Goal: Task Accomplishment & Management: Manage account settings

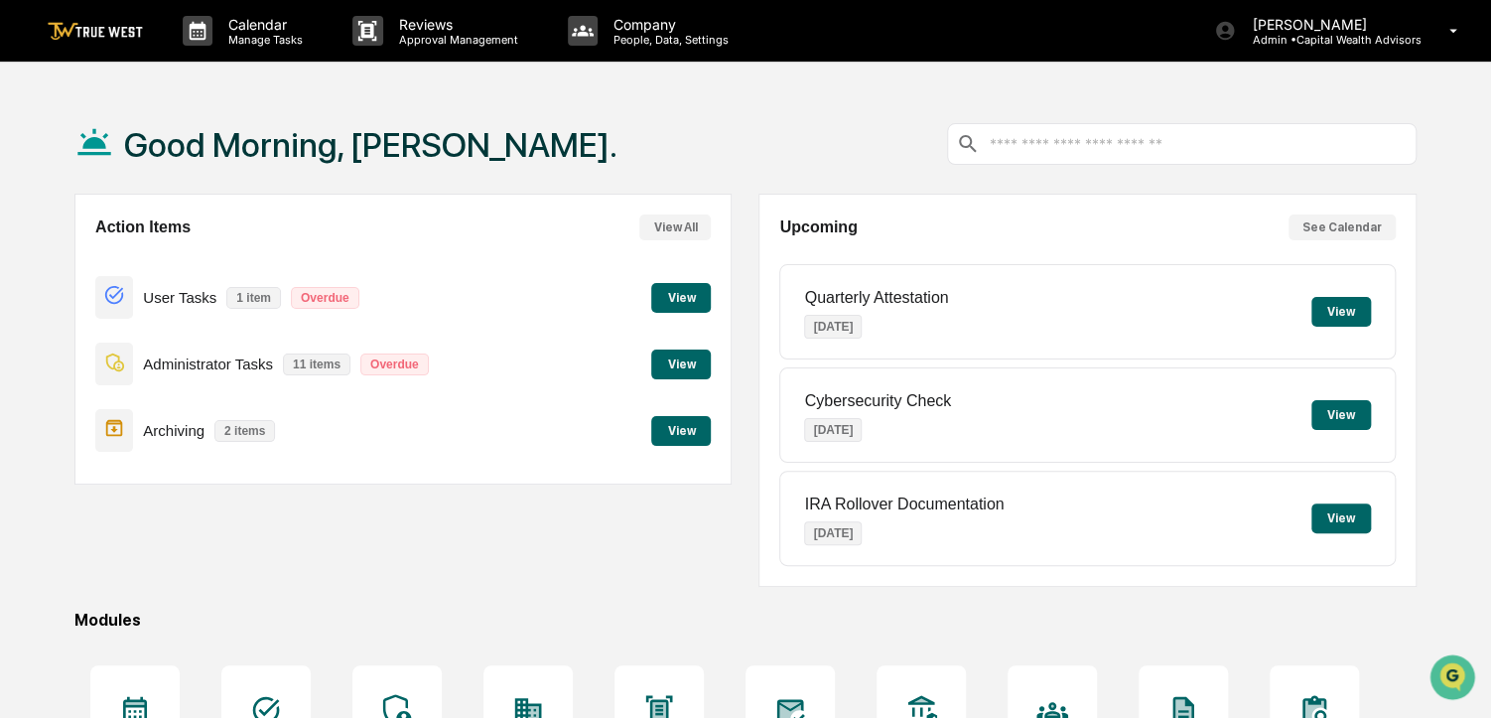
click at [676, 431] on button "View" at bounding box center [681, 431] width 60 height 30
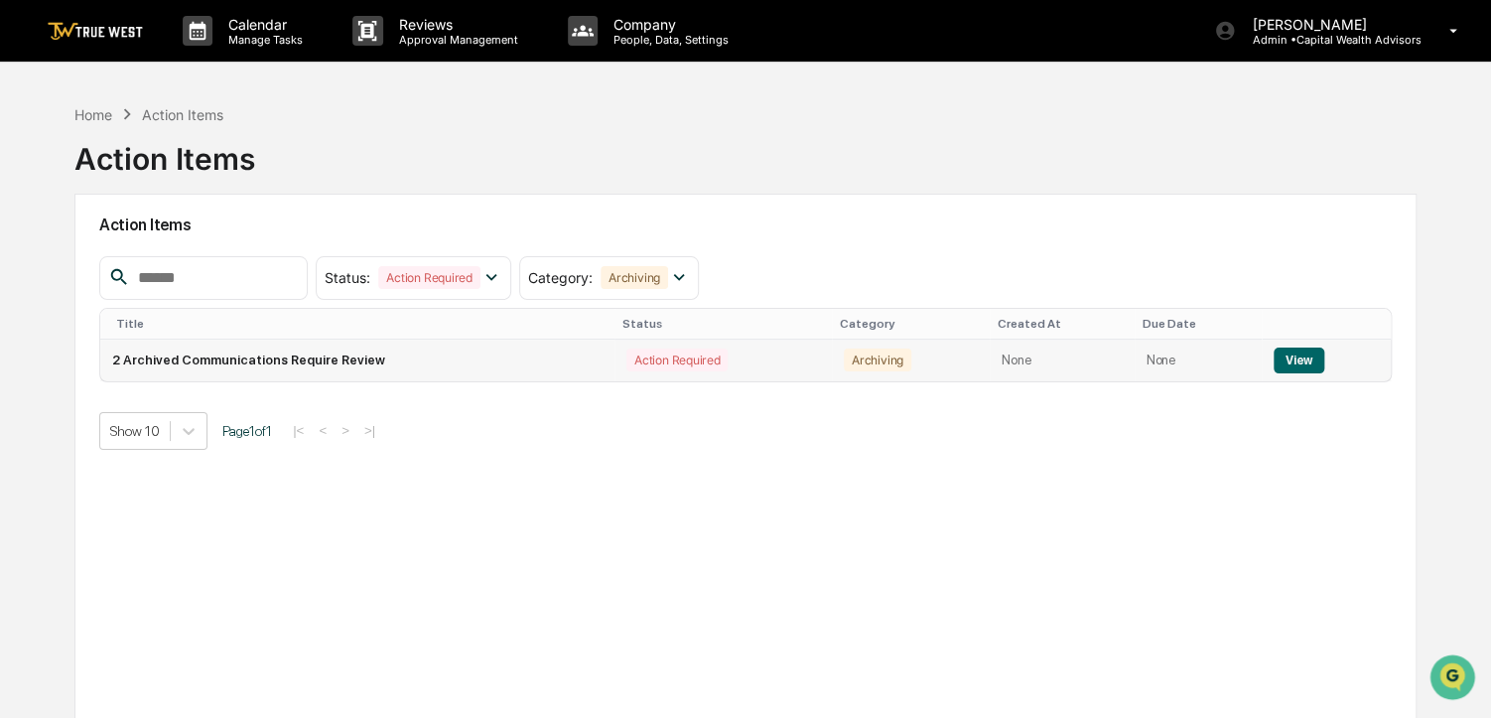
click at [1315, 359] on button "View" at bounding box center [1298, 360] width 51 height 26
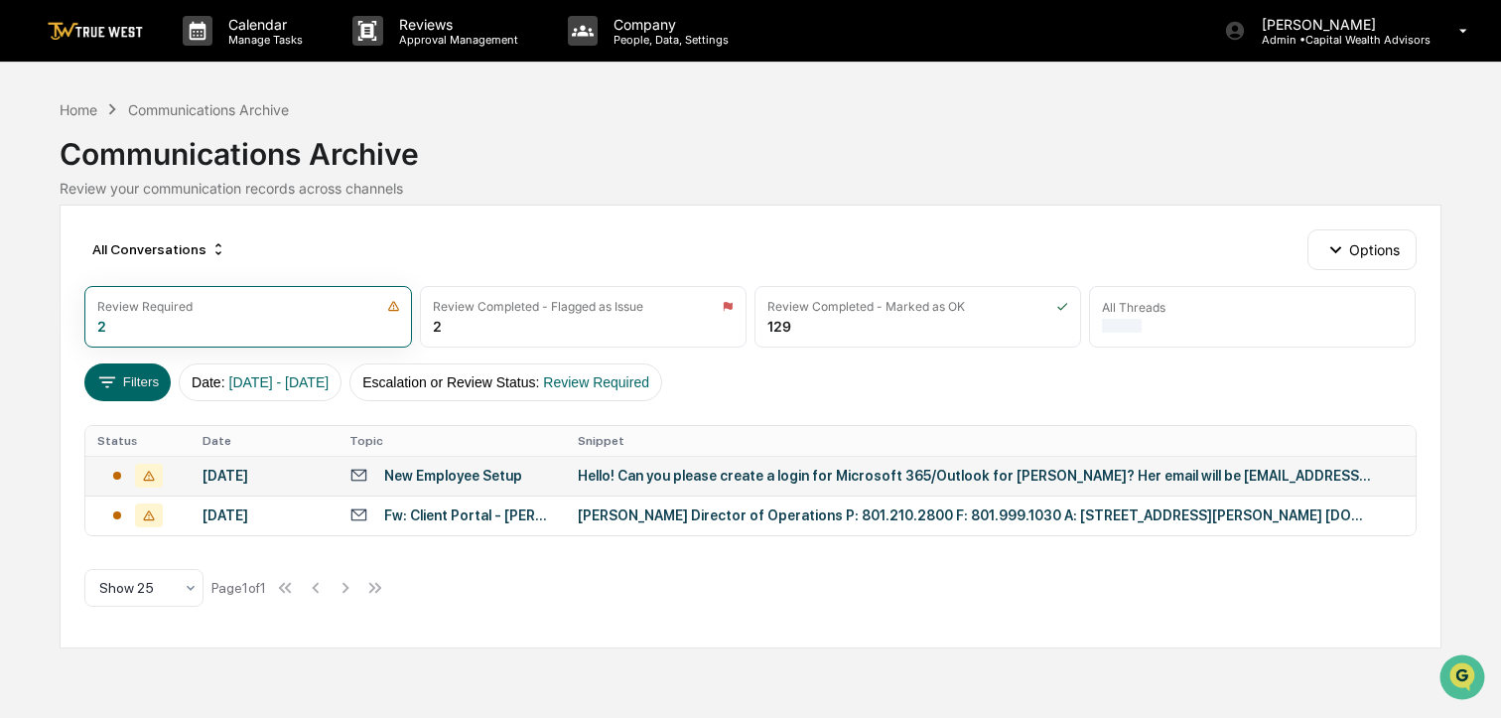
click at [492, 475] on div "New Employee Setup" at bounding box center [453, 475] width 138 height 16
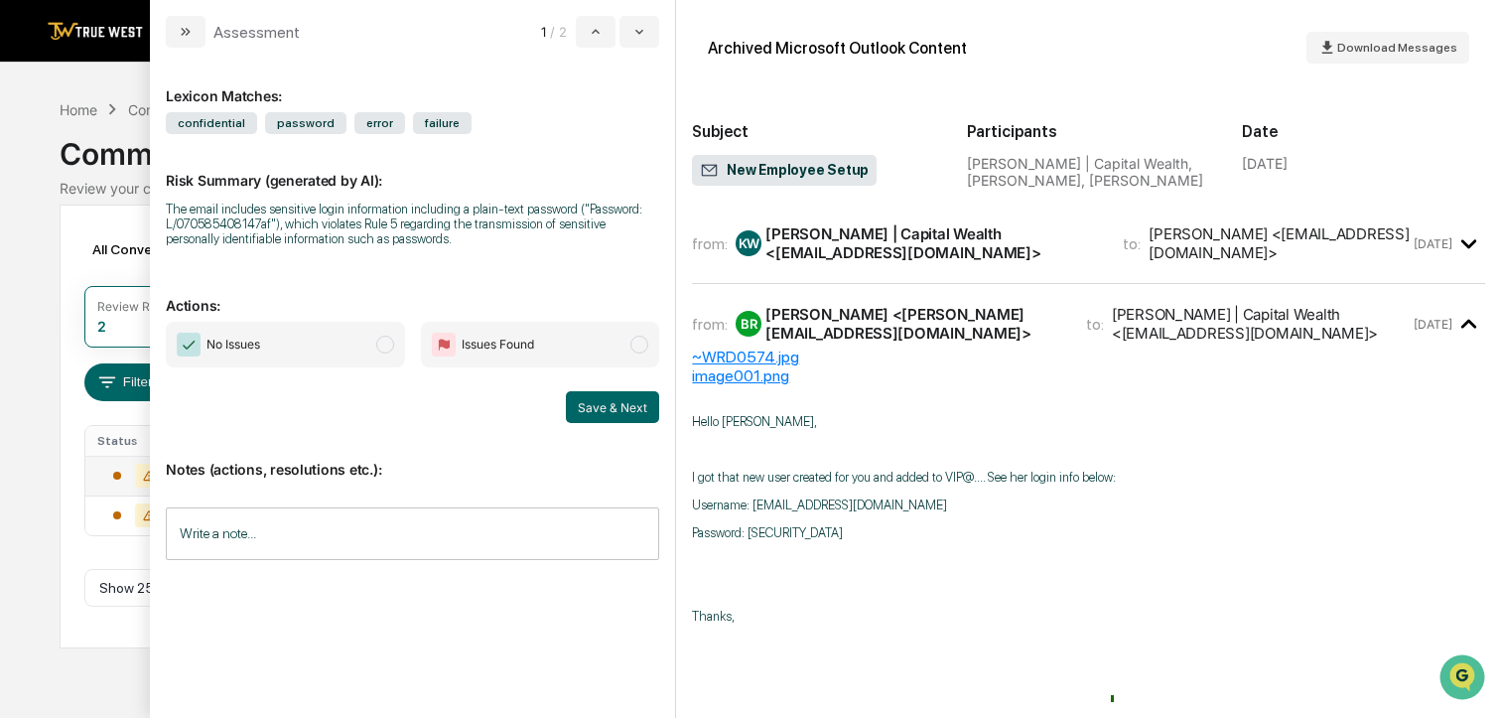
click at [936, 477] on p "I got that new user created for you and added to VIP@.... See her login info be…" at bounding box center [1088, 476] width 793 height 15
drag, startPoint x: 936, startPoint y: 477, endPoint x: 895, endPoint y: 472, distance: 41.0
click at [895, 472] on p "I got that new user created for you and added to VIP@.... See her login info be…" at bounding box center [1088, 476] width 793 height 15
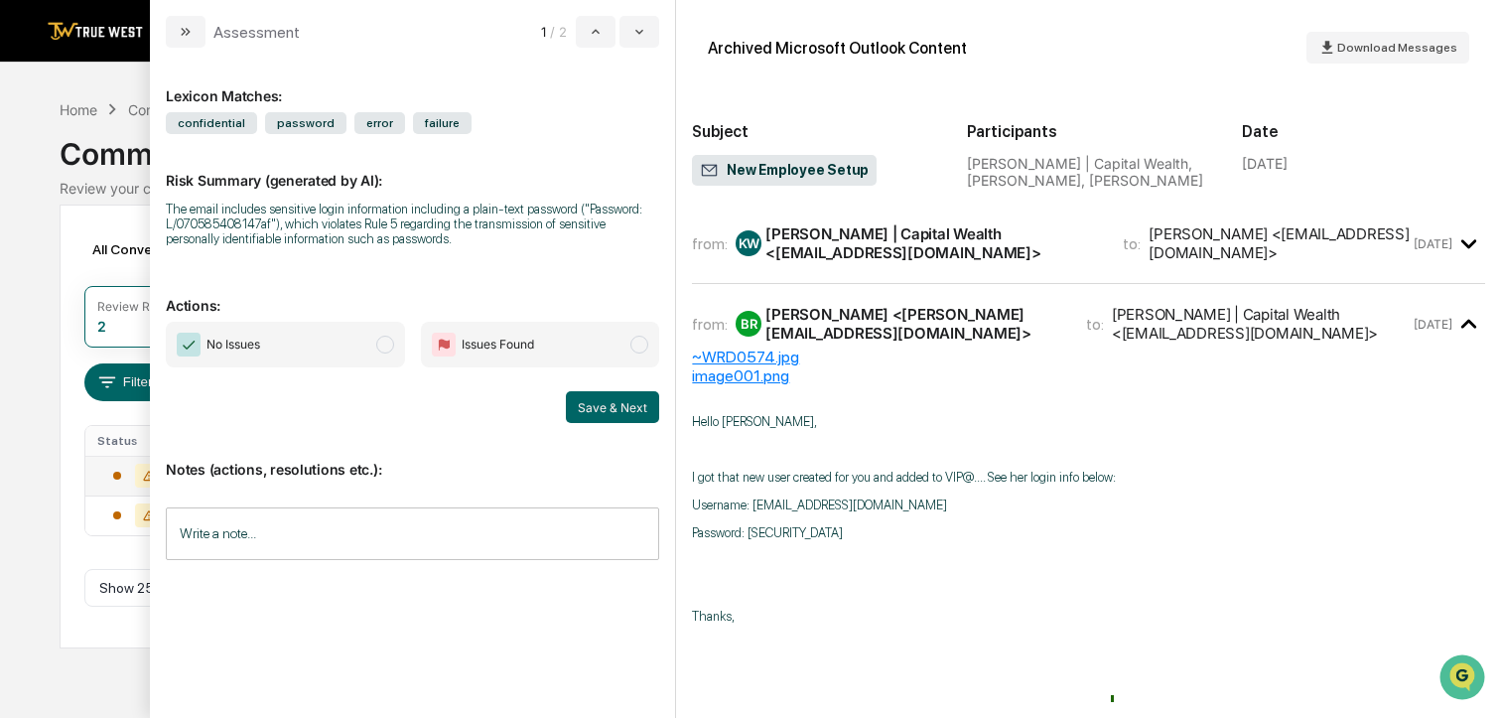
drag, startPoint x: 895, startPoint y: 472, endPoint x: 891, endPoint y: 500, distance: 28.1
click at [891, 500] on p "Username: [EMAIL_ADDRESS][DOMAIN_NAME]" at bounding box center [1088, 504] width 793 height 15
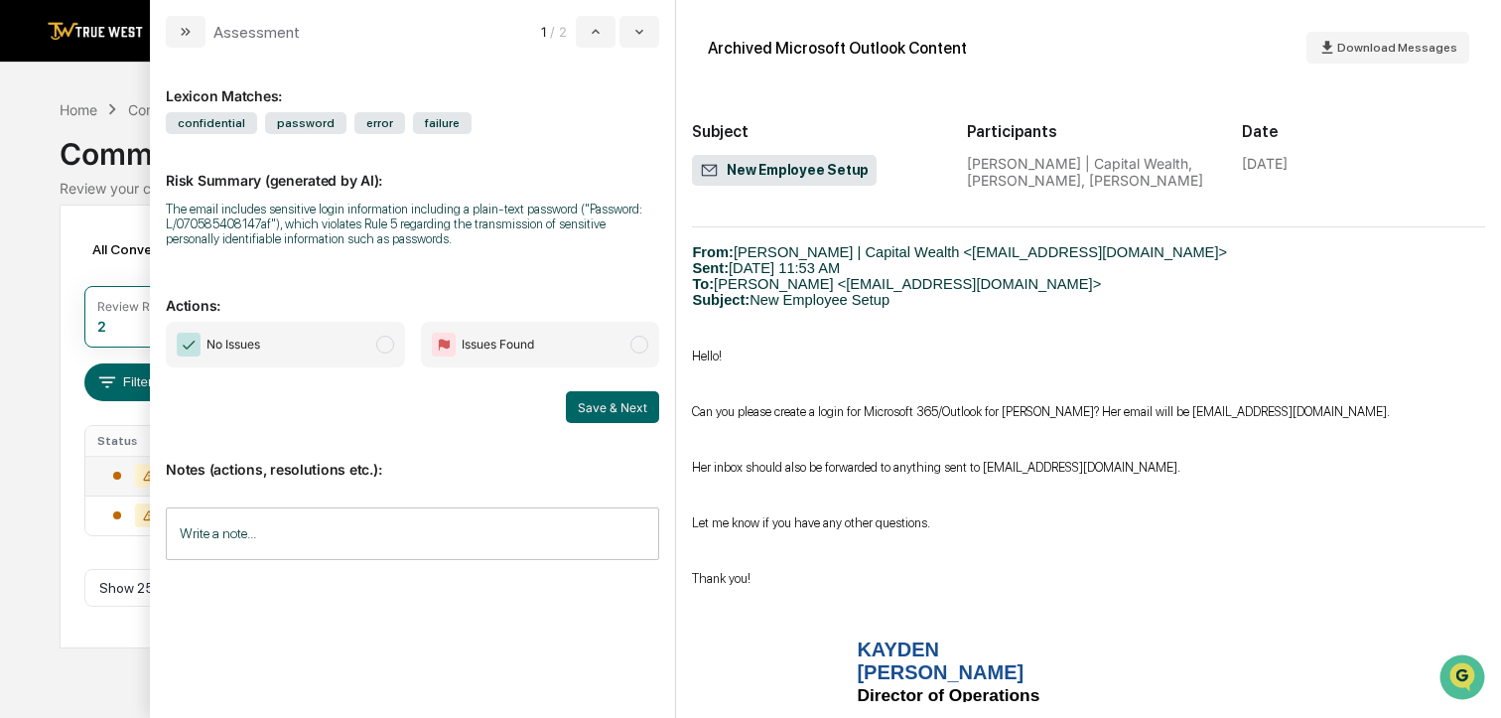
scroll to position [844, 0]
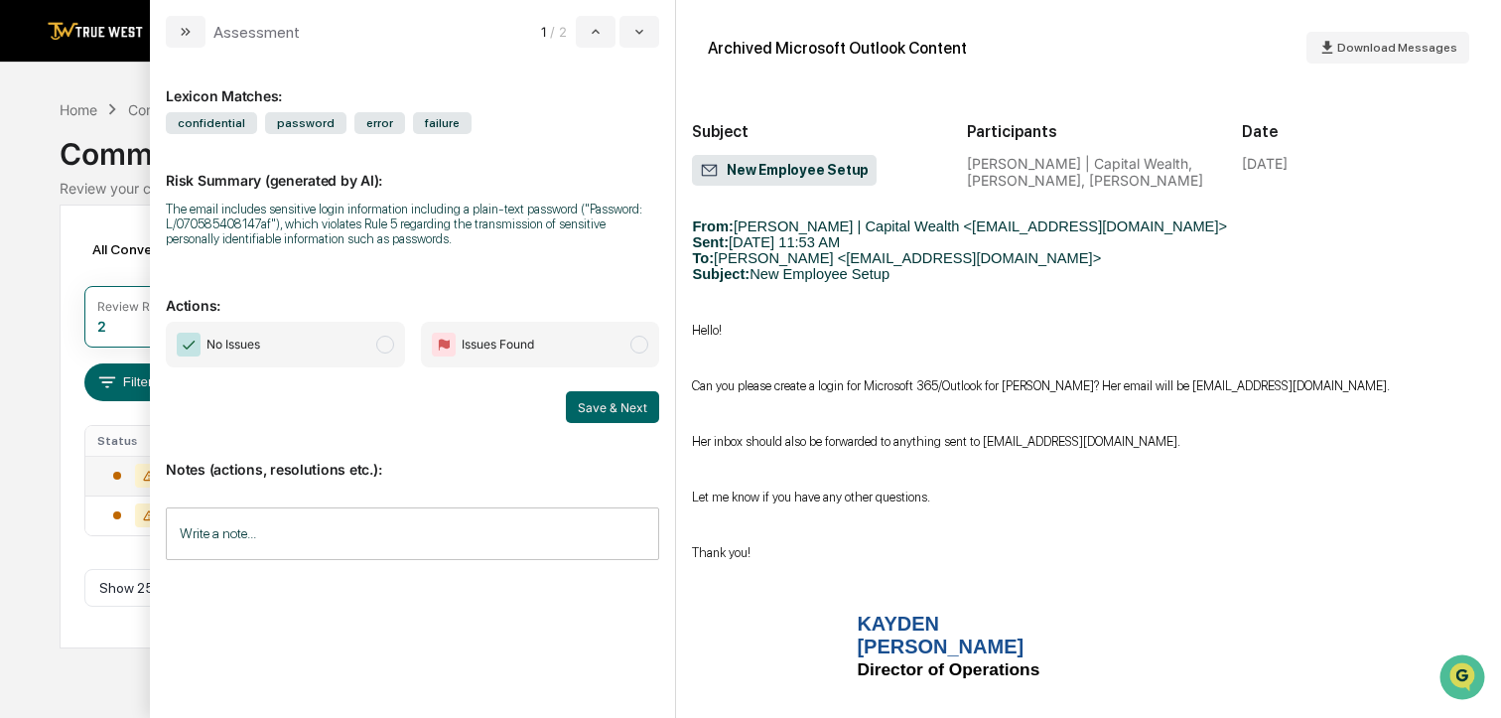
click at [349, 340] on span "No Issues" at bounding box center [285, 345] width 239 height 46
click at [592, 394] on button "Save & Next" at bounding box center [612, 407] width 93 height 32
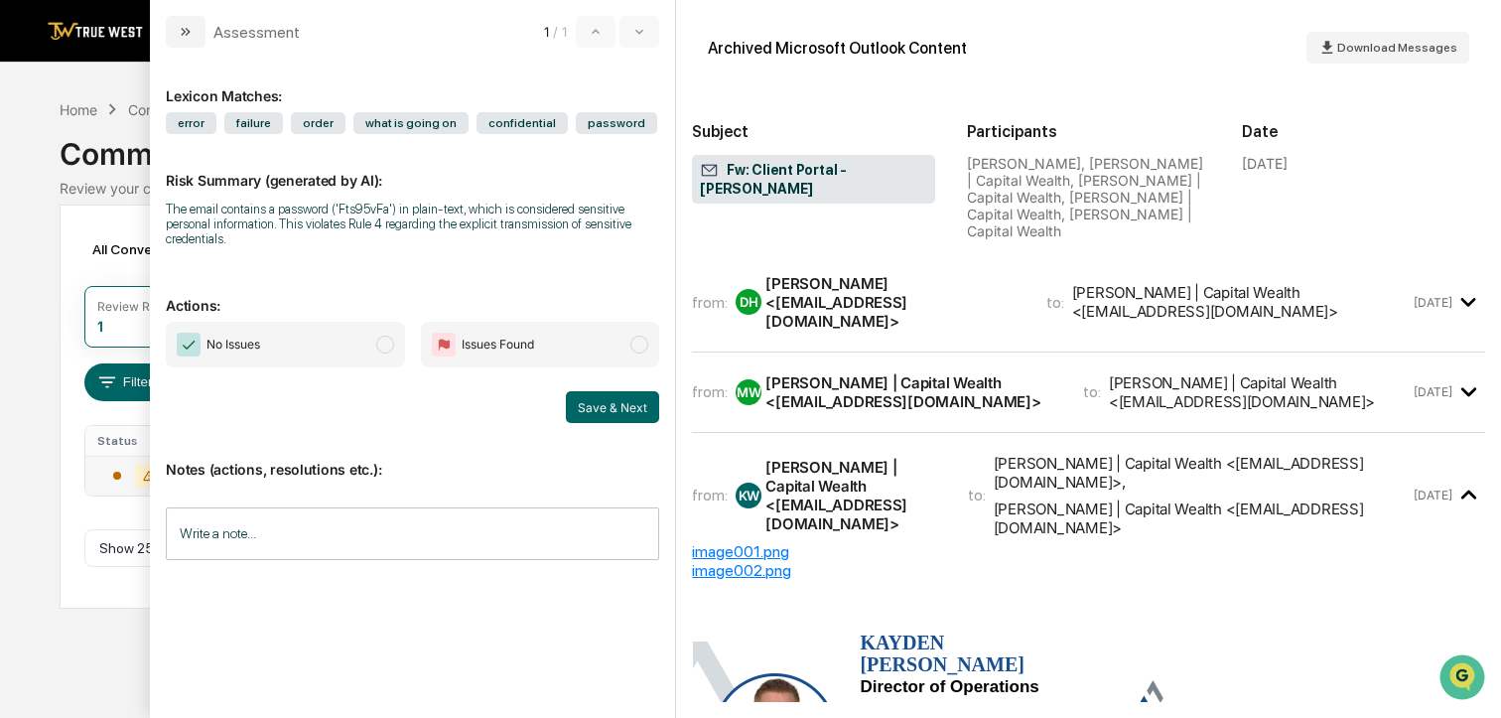
click at [358, 342] on span "No Issues" at bounding box center [285, 345] width 239 height 46
click at [596, 411] on button "Save & Next" at bounding box center [612, 407] width 93 height 32
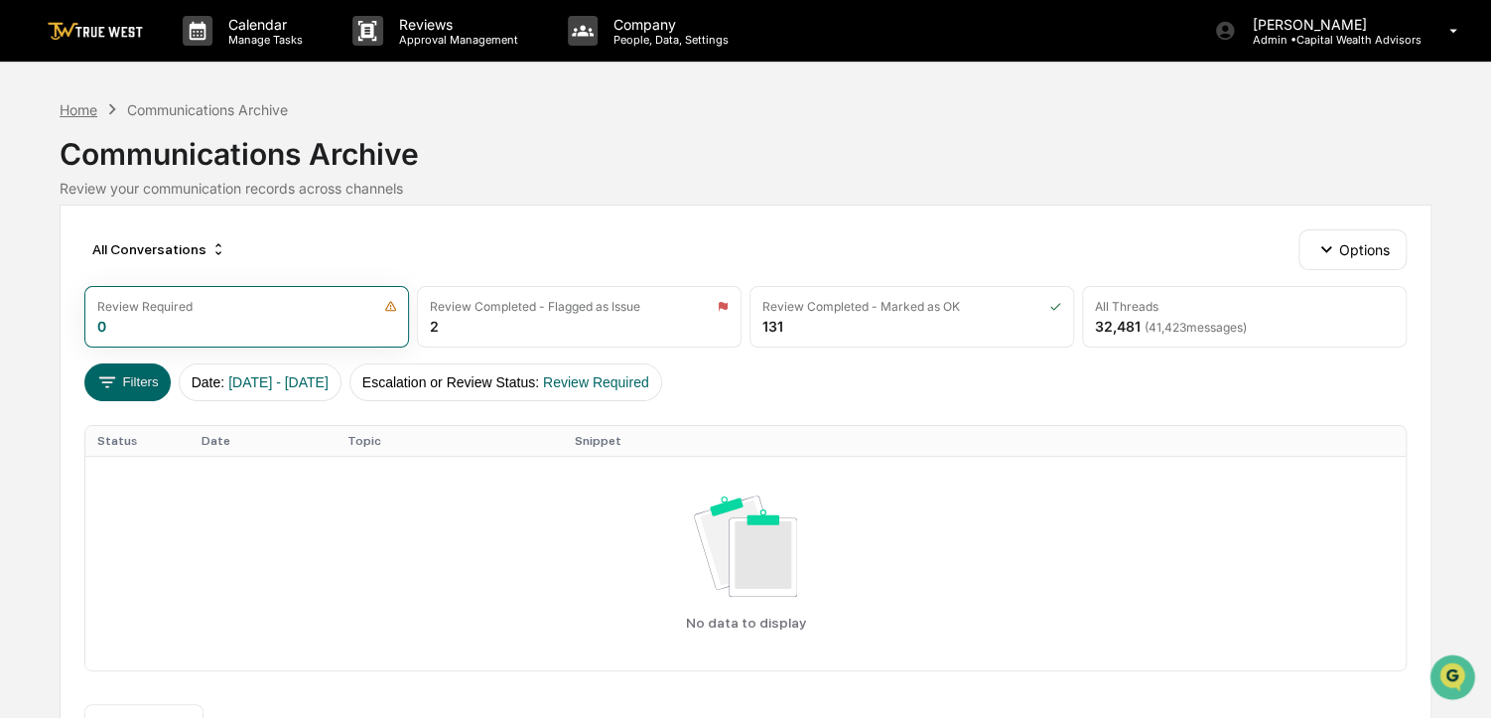
click at [87, 116] on div "Home" at bounding box center [79, 109] width 38 height 17
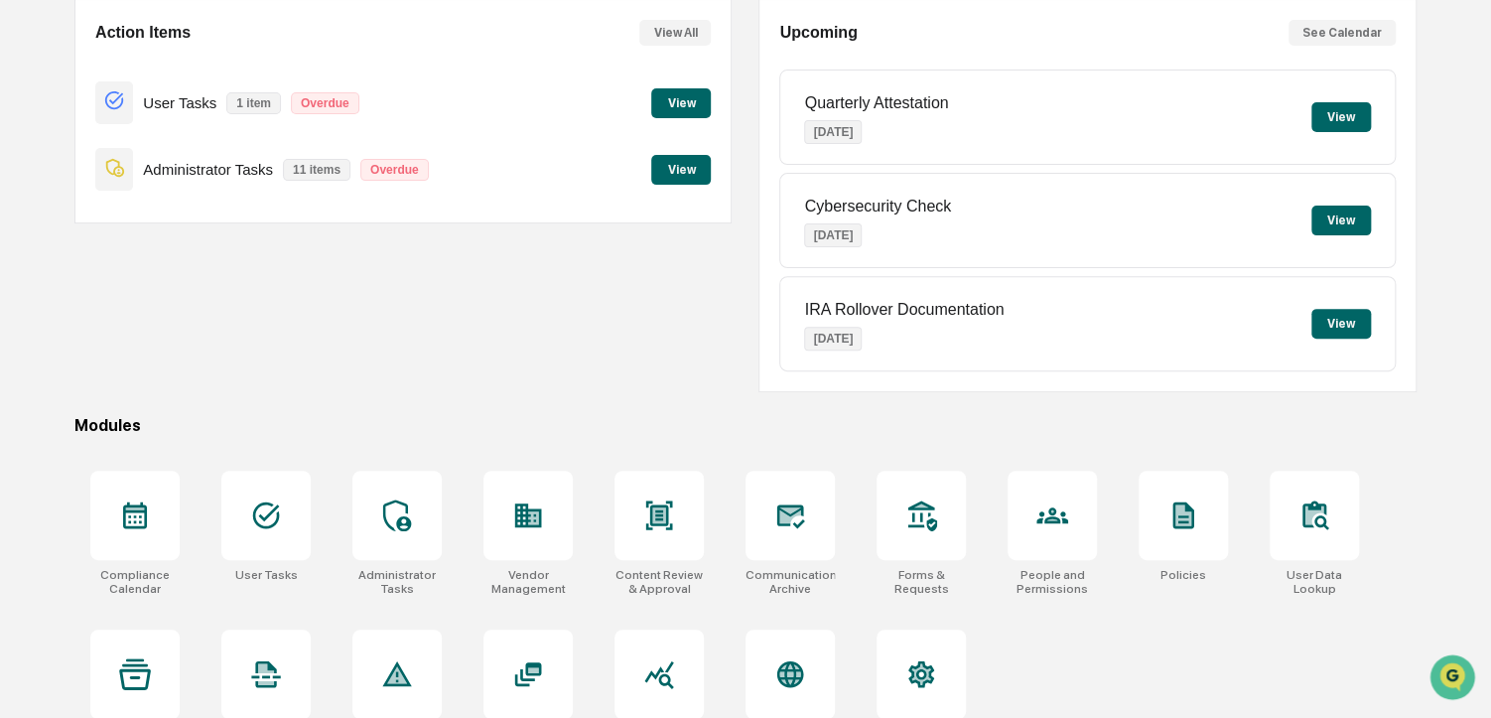
scroll to position [202, 0]
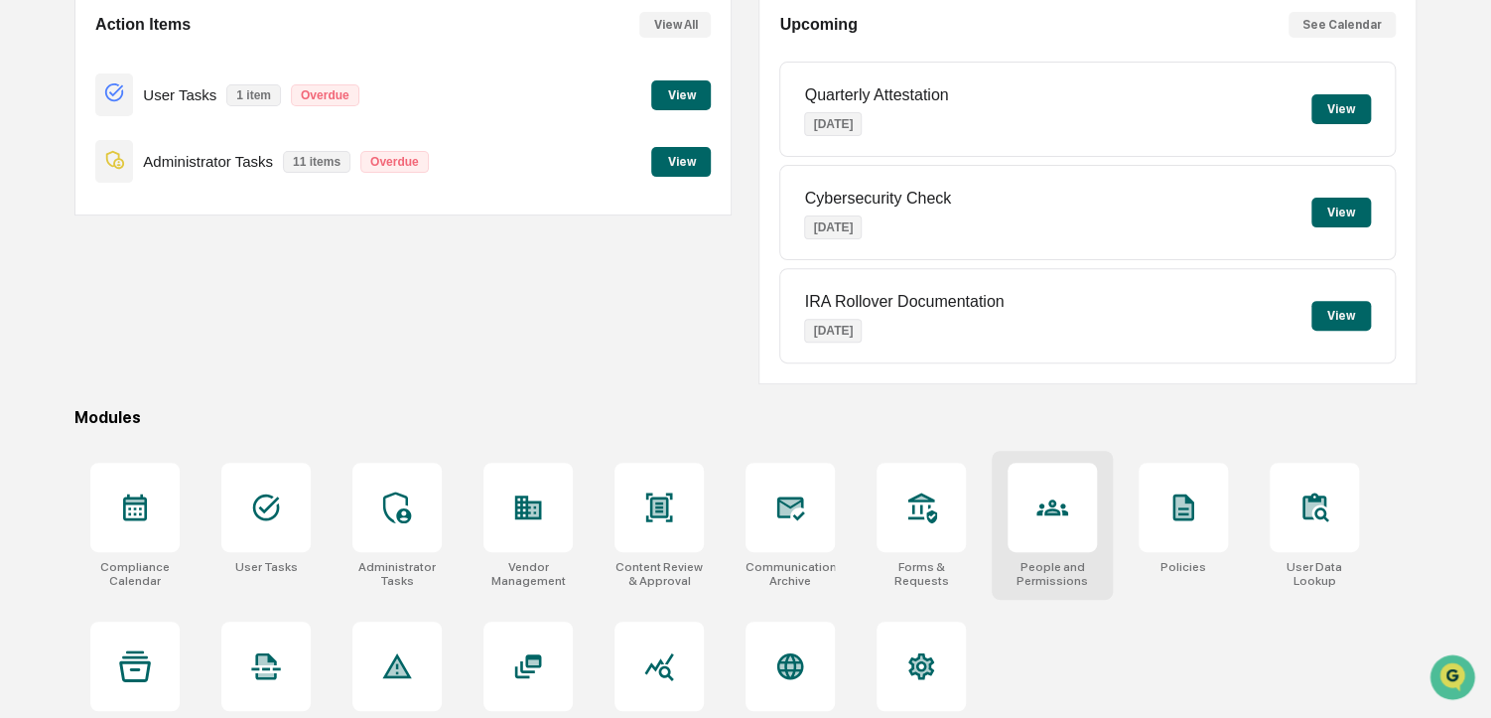
click at [1064, 505] on icon at bounding box center [1052, 507] width 32 height 32
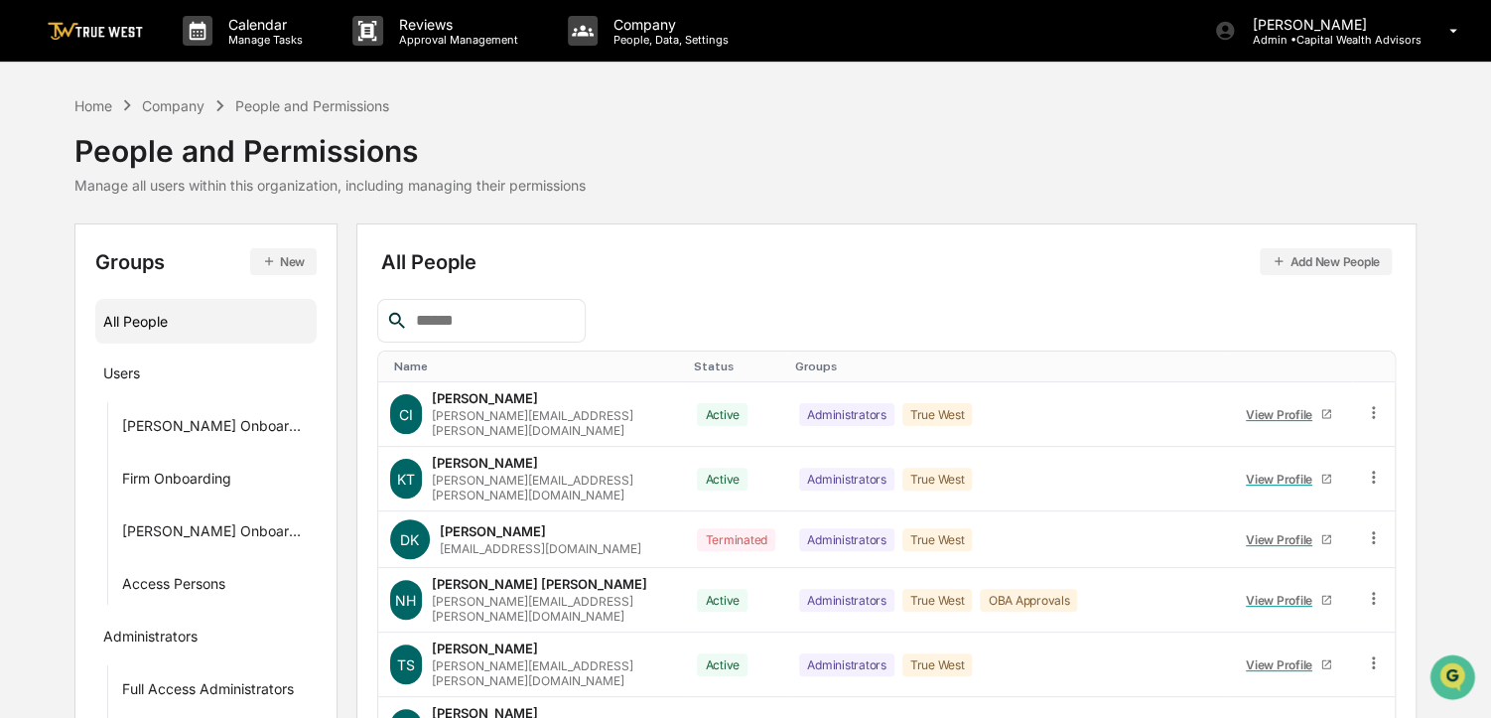
drag, startPoint x: 836, startPoint y: 169, endPoint x: 742, endPoint y: 148, distance: 95.6
click at [742, 148] on div "Home Company People and Permissions People and Permissions Manage all users wit…" at bounding box center [745, 143] width 1342 height 99
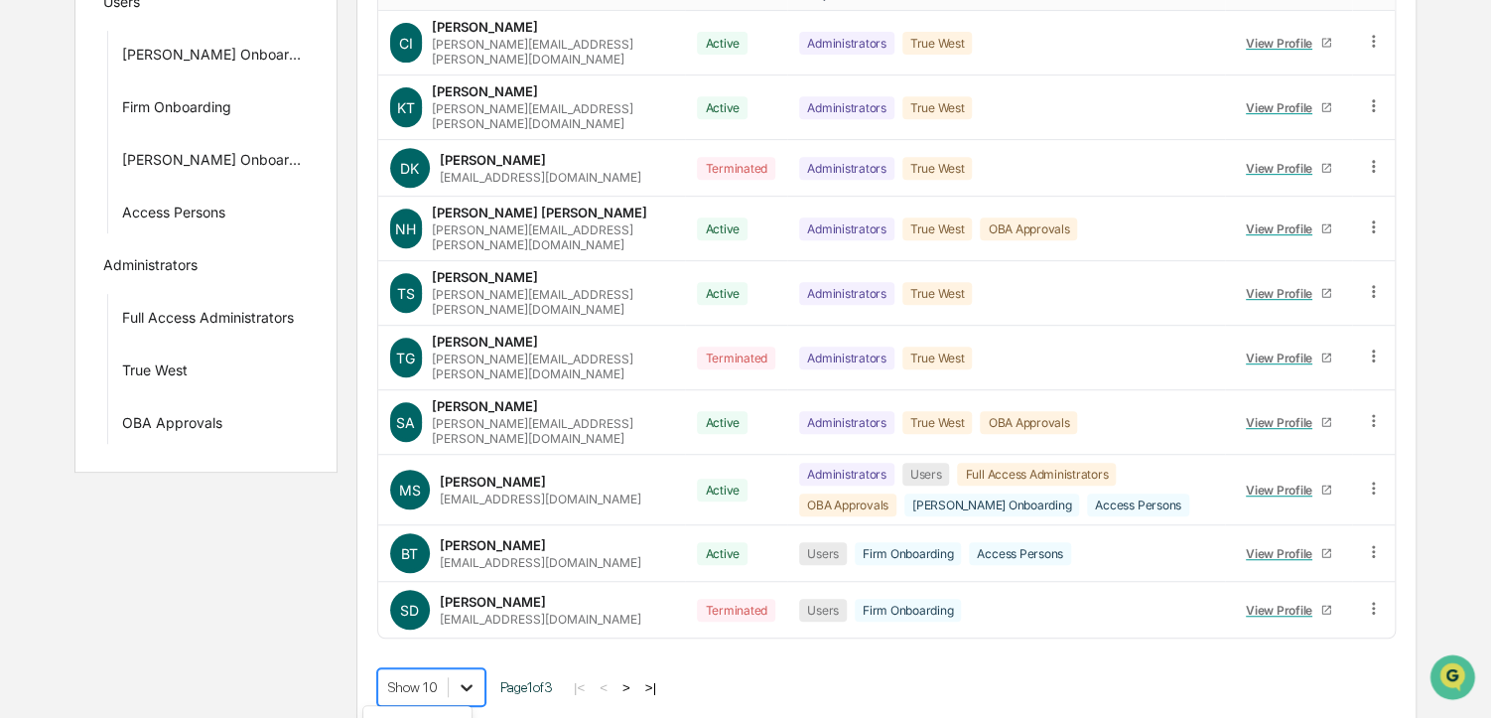
scroll to position [529, 0]
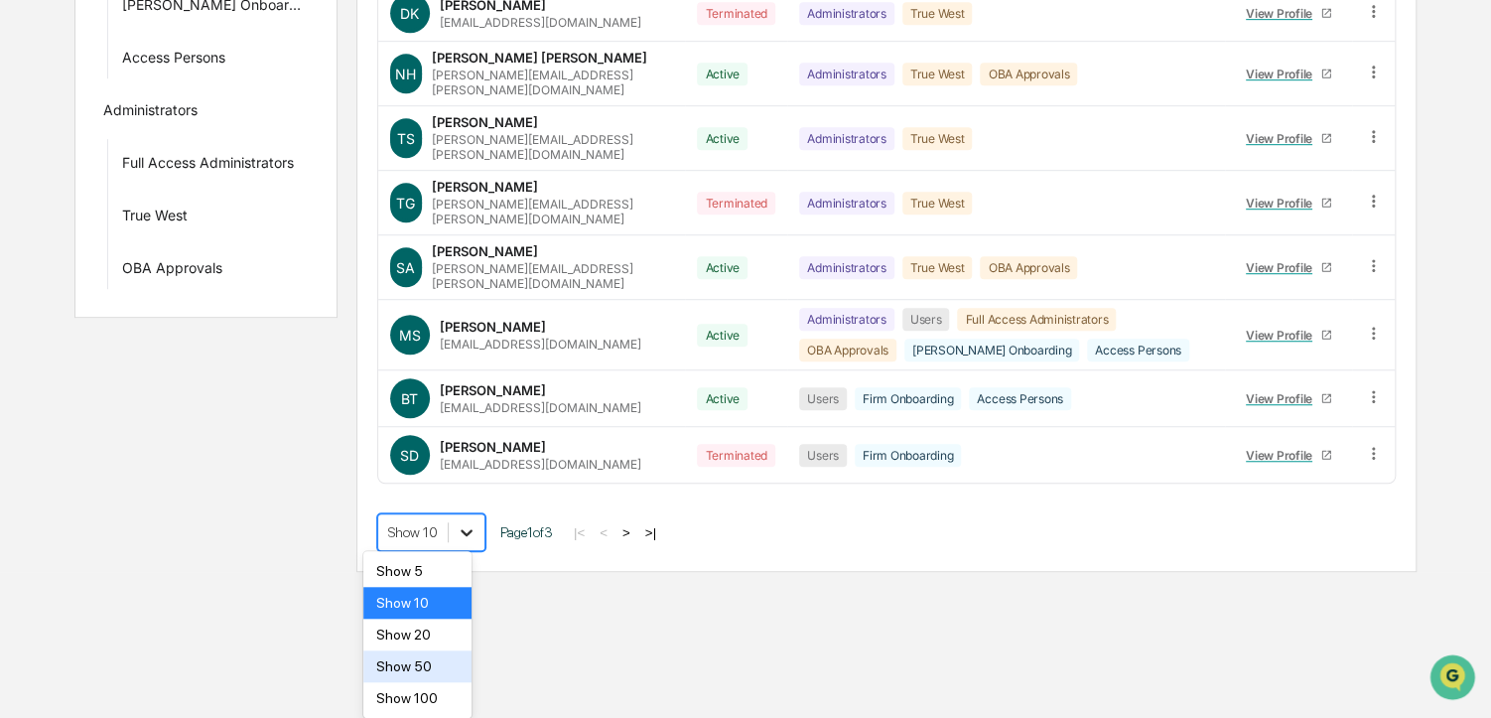
click at [462, 572] on body "Calendar Manage Tasks Reviews Approval Management Company People, Data, Setting…" at bounding box center [745, 23] width 1491 height 1098
click at [438, 660] on div "Show 50" at bounding box center [416, 666] width 107 height 32
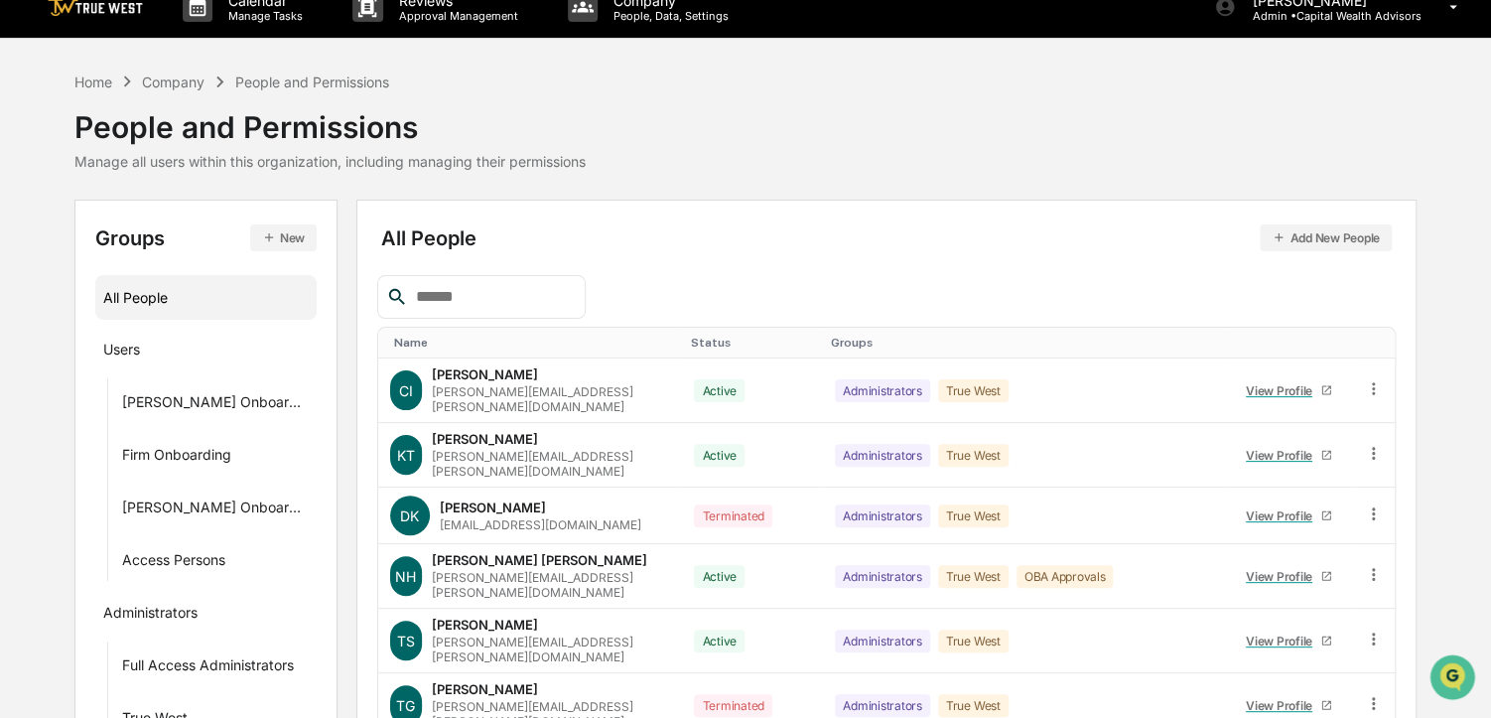
scroll to position [22, 0]
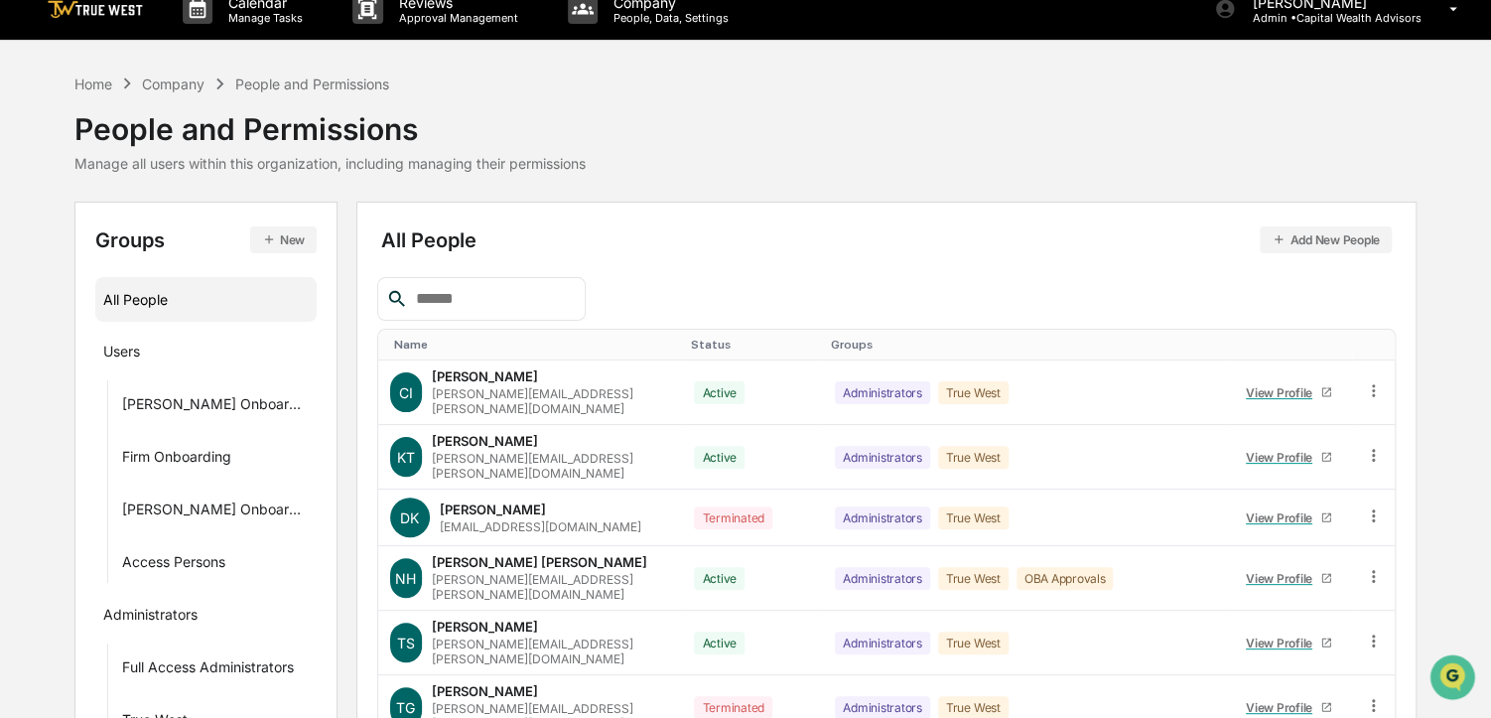
click at [266, 245] on button "New" at bounding box center [283, 239] width 67 height 27
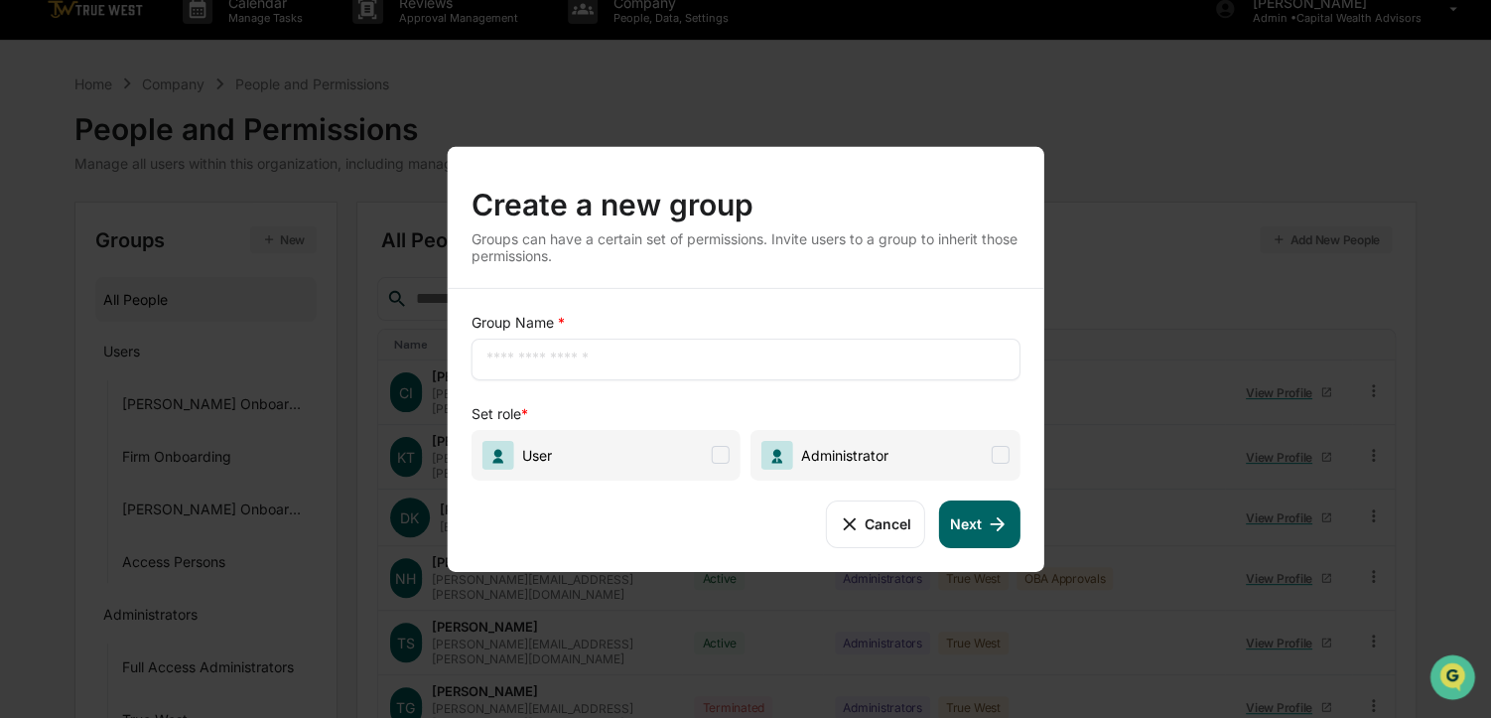
click at [731, 352] on input "text" at bounding box center [745, 358] width 519 height 20
click at [715, 467] on span "User" at bounding box center [605, 454] width 269 height 51
click at [964, 522] on button "Next" at bounding box center [978, 523] width 81 height 48
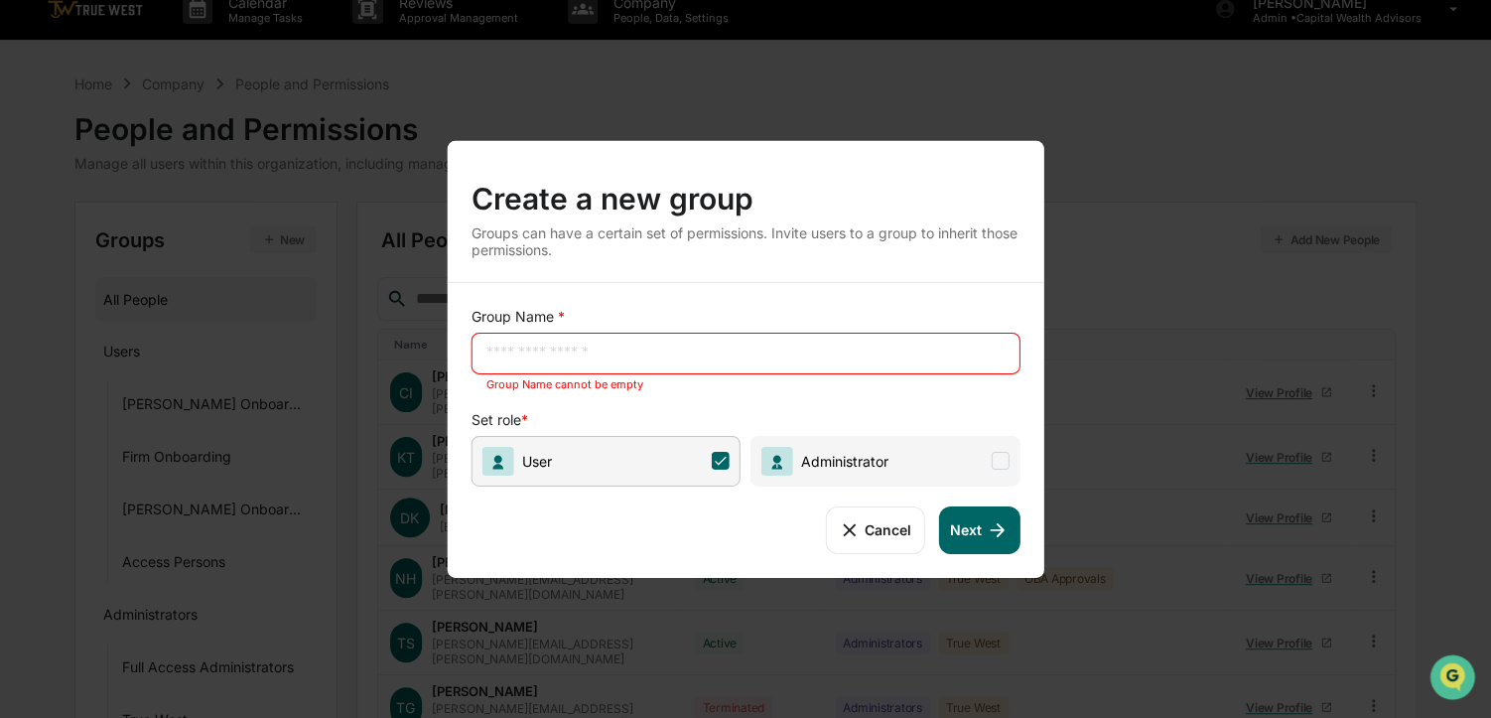
click at [877, 534] on button "Cancel" at bounding box center [875, 529] width 98 height 48
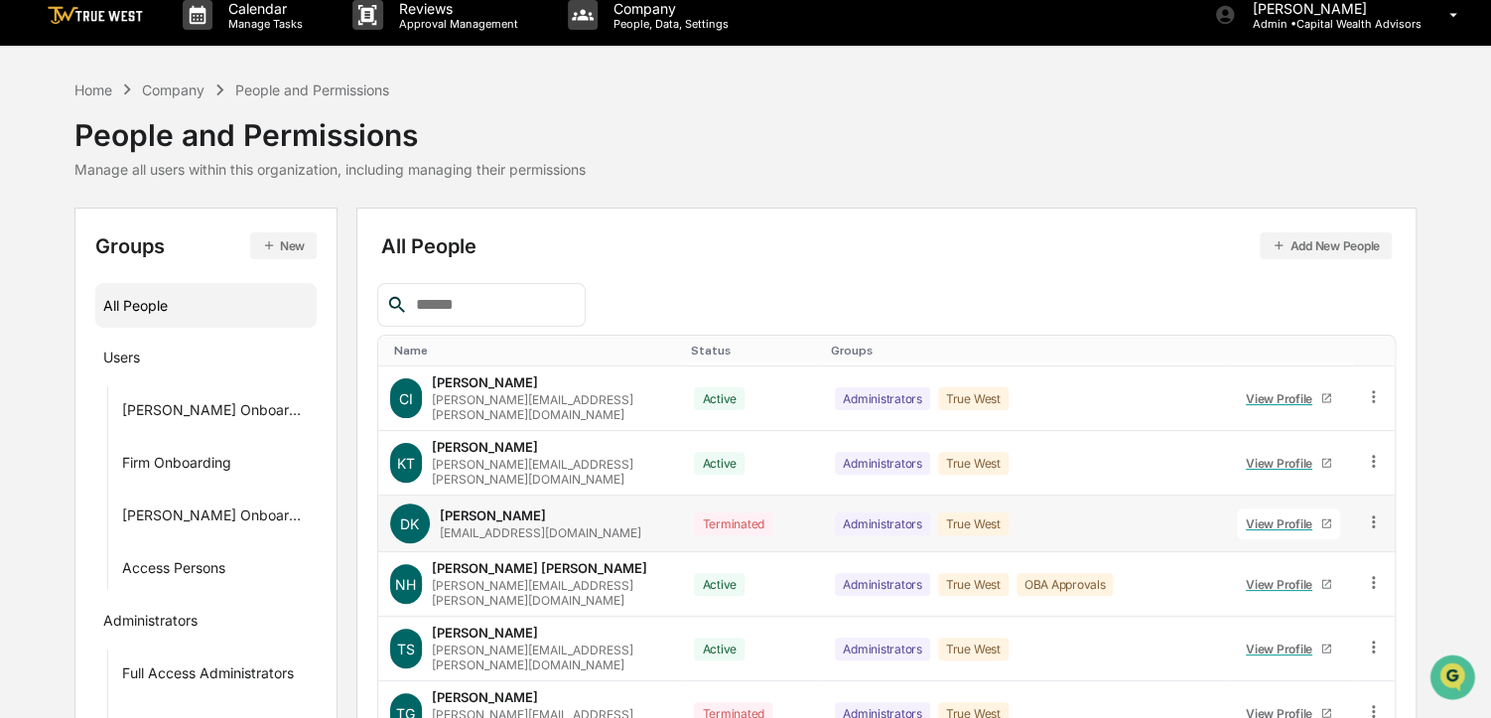
scroll to position [0, 0]
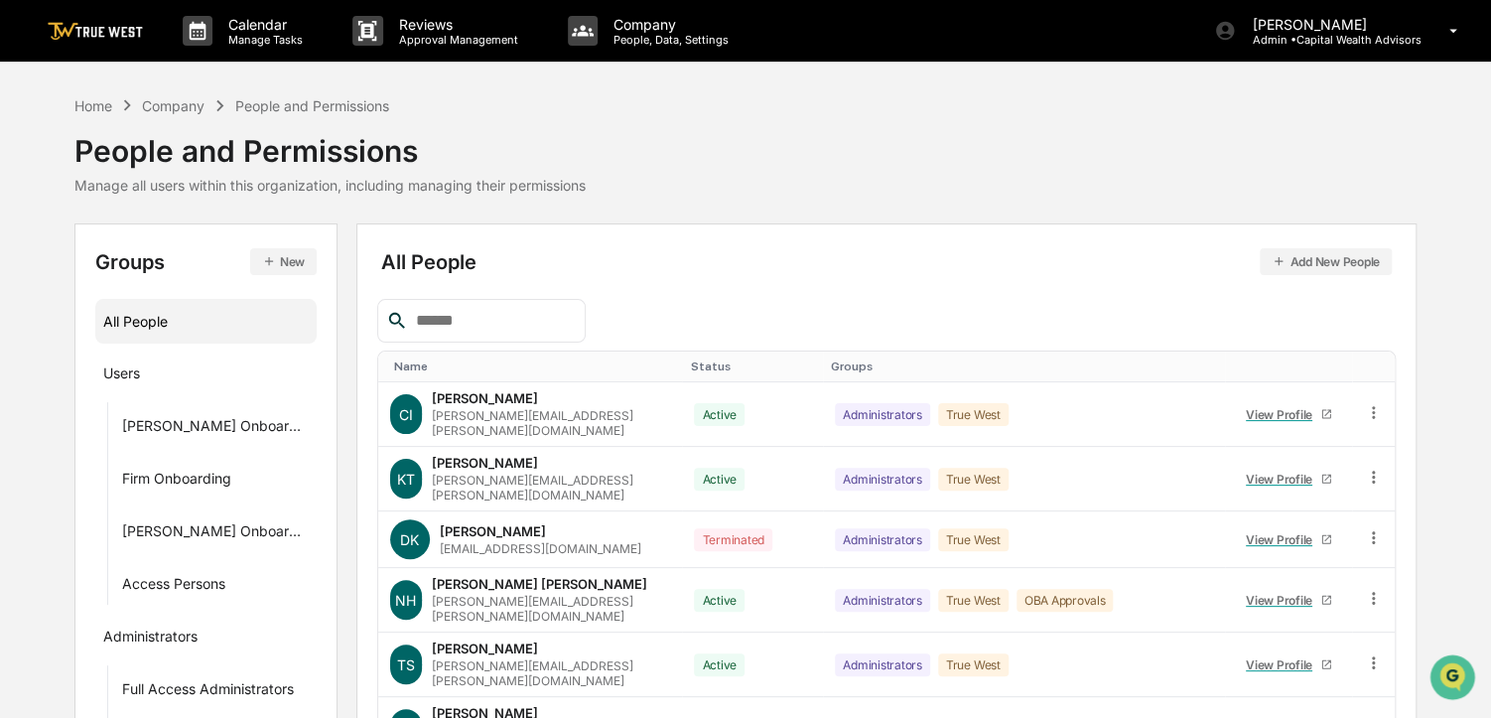
click at [278, 269] on button "New" at bounding box center [283, 261] width 67 height 27
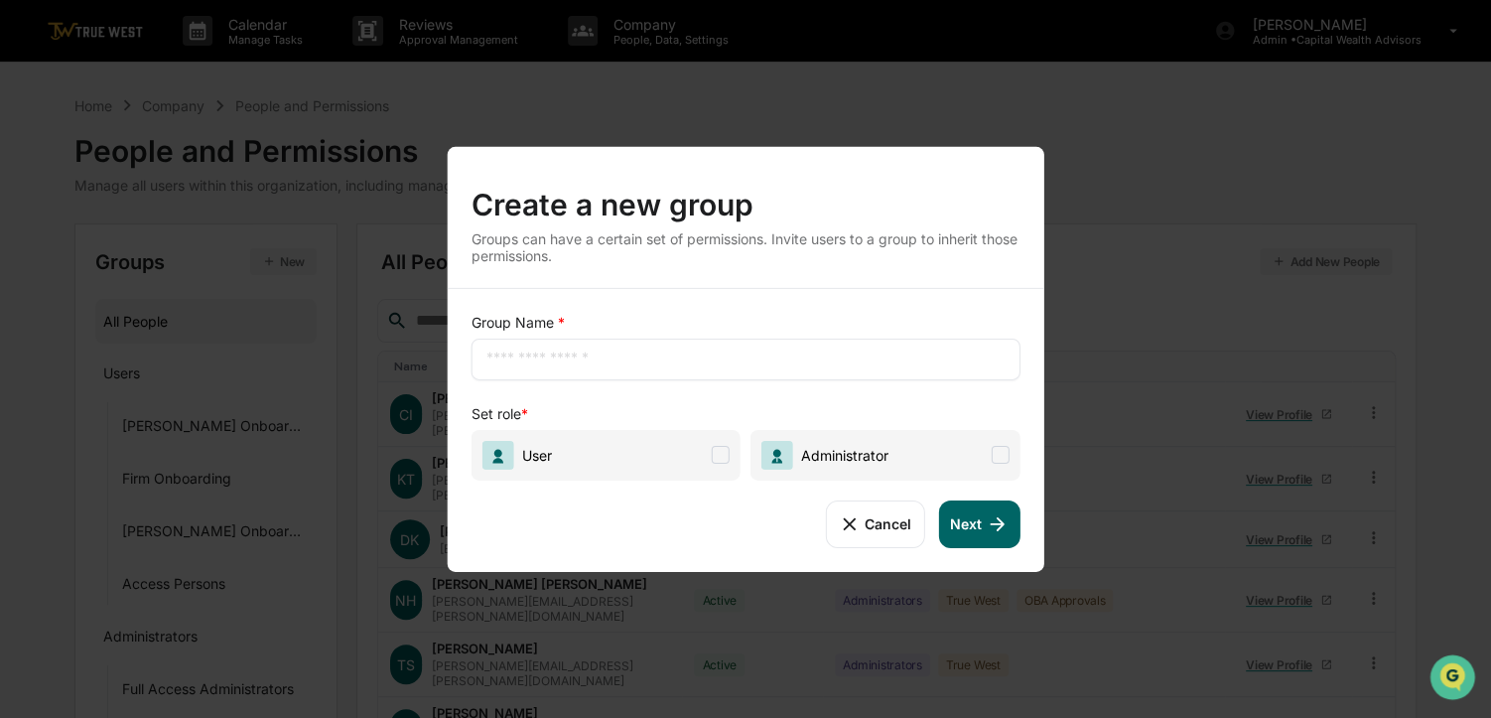
click at [616, 363] on input "text" at bounding box center [745, 358] width 519 height 20
type input "*****"
click at [719, 452] on span at bounding box center [721, 455] width 18 height 18
click at [983, 524] on button "Next" at bounding box center [978, 523] width 81 height 48
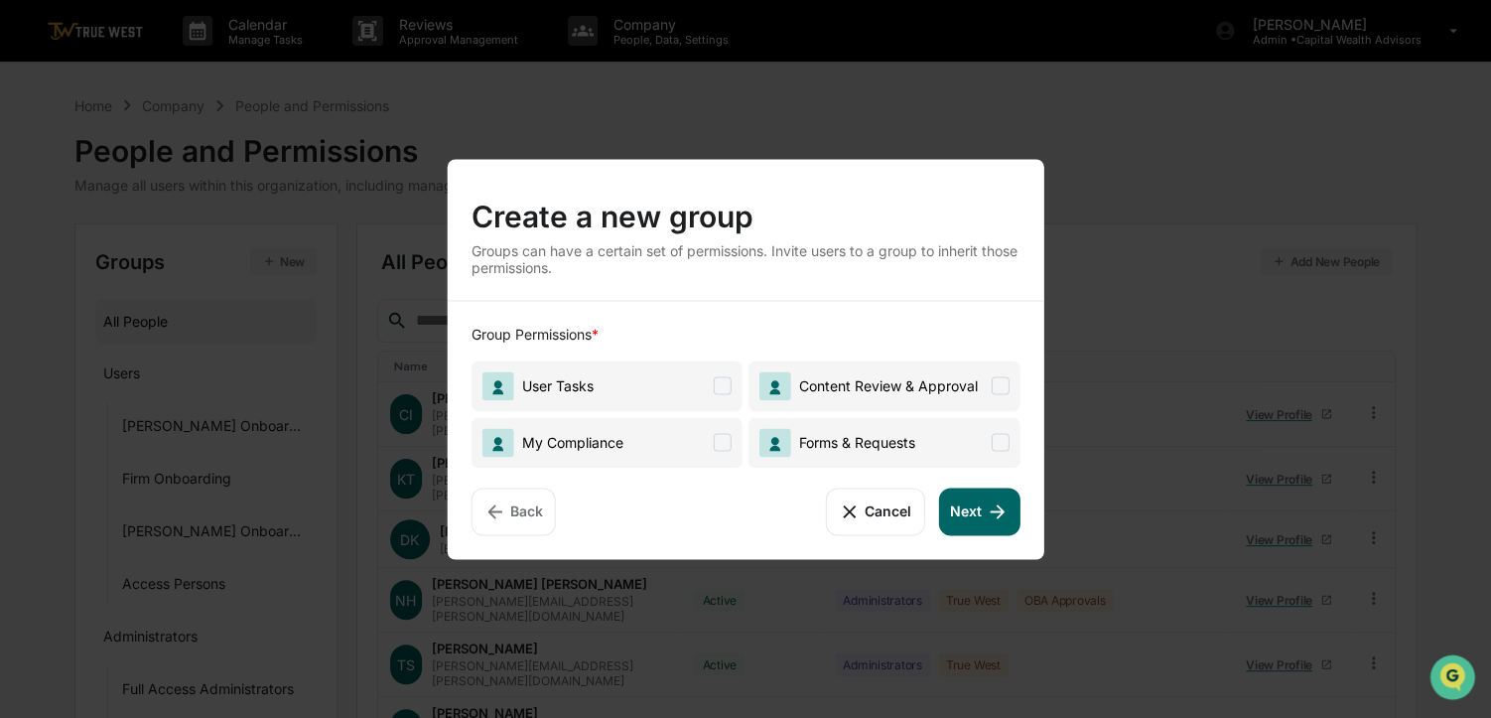
click at [874, 507] on button "Cancel" at bounding box center [875, 511] width 98 height 48
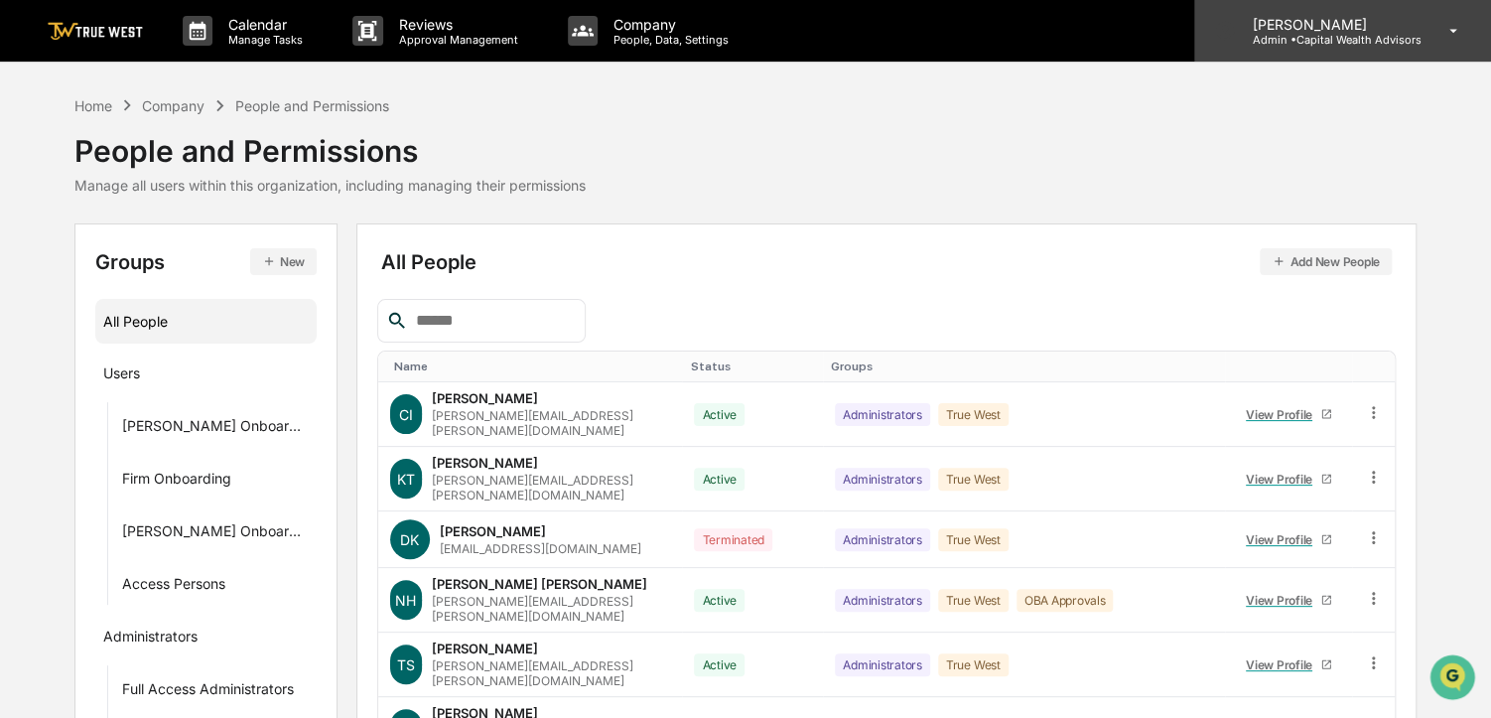
click at [1431, 36] on div "[PERSON_NAME] Admin • Capital Wealth Advisors" at bounding box center [1342, 31] width 297 height 62
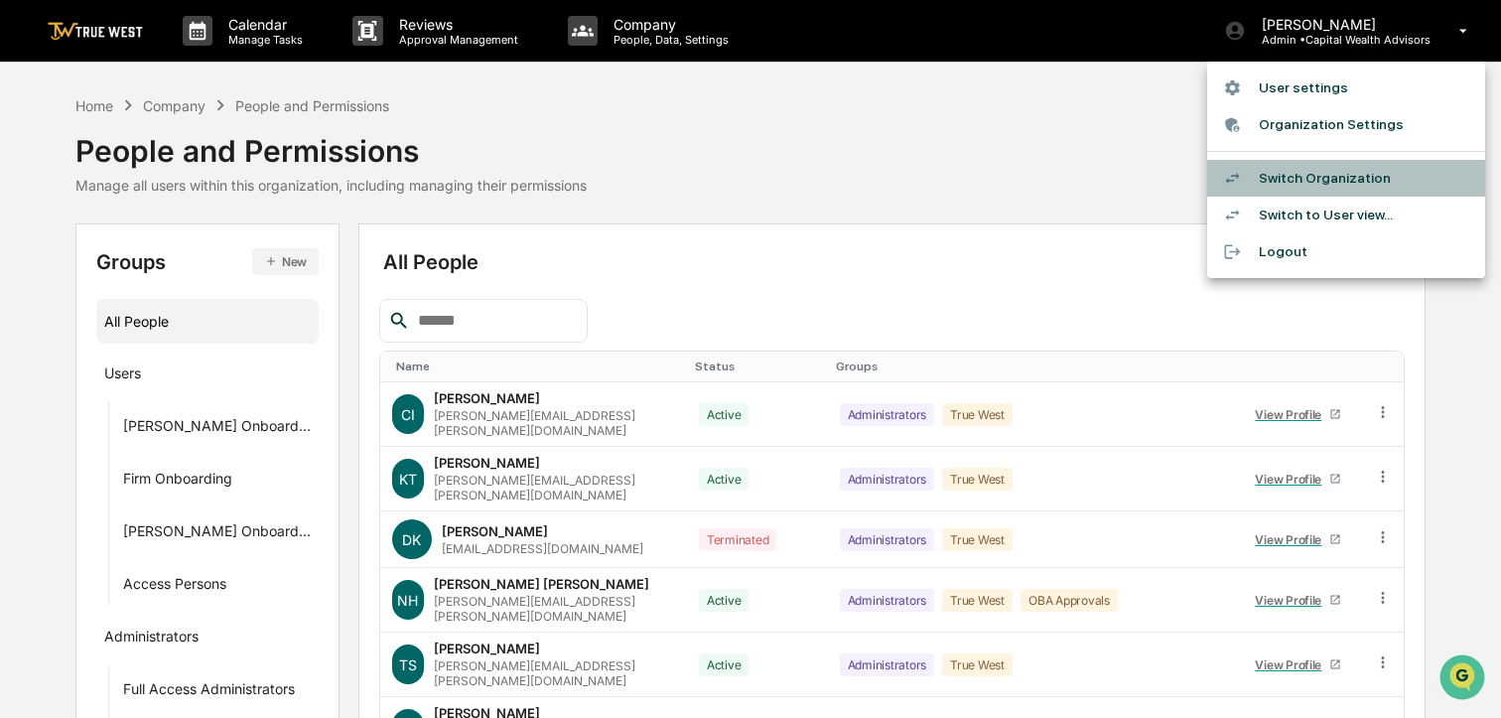
click at [1350, 172] on li "Switch Organization" at bounding box center [1346, 178] width 278 height 37
